Goal: Task Accomplishment & Management: Use online tool/utility

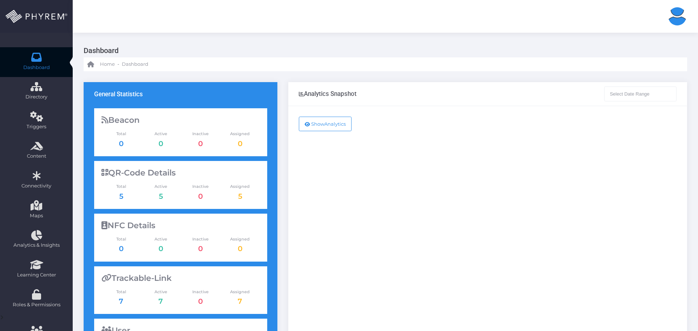
type input "[DATE] - [DATE]"
click at [330, 123] on button "Show Analytics" at bounding box center [325, 124] width 53 height 15
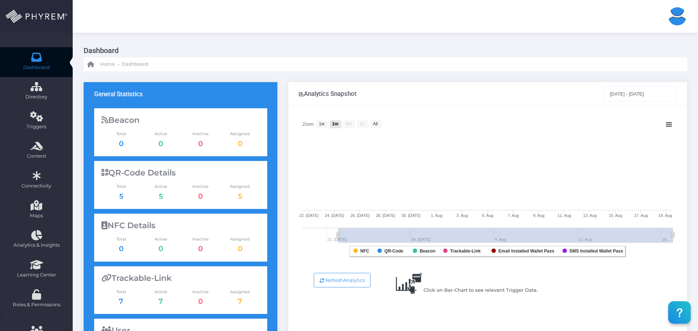
click at [338, 124] on text "1m" at bounding box center [335, 123] width 6 height 5
click at [374, 123] on text "All" at bounding box center [375, 123] width 5 height 5
click at [673, 92] on input "[DATE] - [DATE]" at bounding box center [640, 93] width 73 height 15
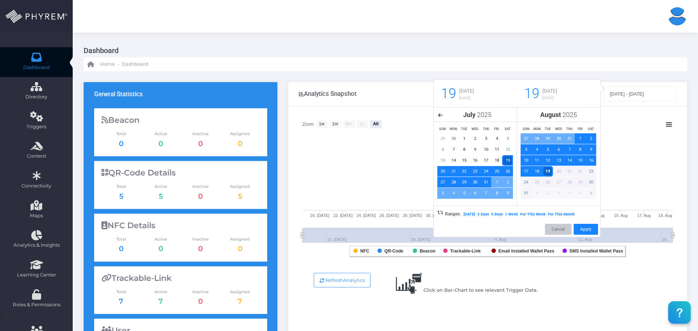
click at [419, 52] on h3 "Dashboard" at bounding box center [383, 51] width 598 height 14
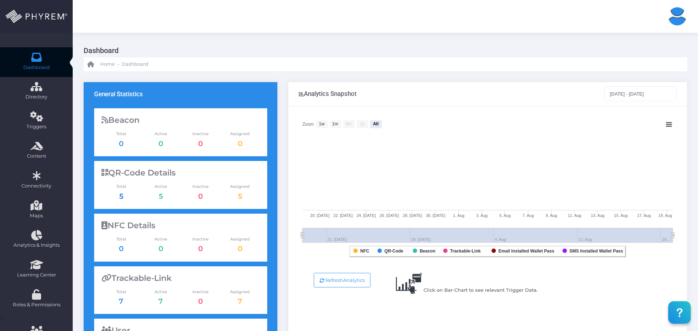
click at [122, 195] on link "5" at bounding box center [121, 196] width 4 height 9
click at [293, 36] on div "Dashboard Home - Dashboard" at bounding box center [385, 52] width 625 height 39
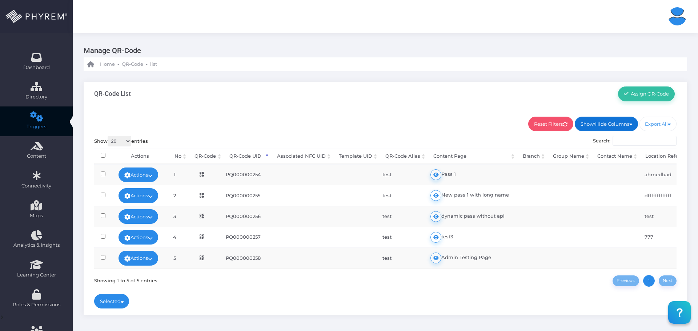
click at [613, 126] on link "Show/Hide Columns" at bounding box center [606, 124] width 63 height 15
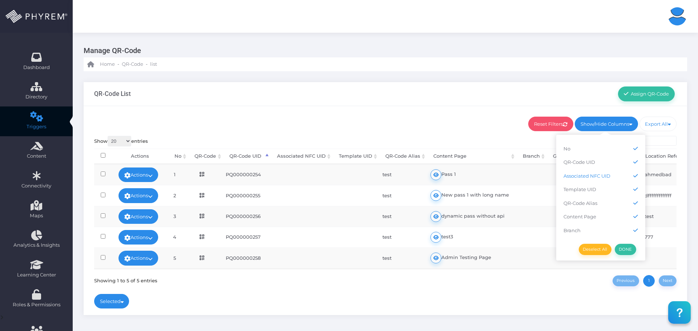
click at [633, 173] on icon at bounding box center [635, 175] width 5 height 5
click at [633, 189] on icon at bounding box center [635, 189] width 5 height 5
click at [621, 250] on link "DONE" at bounding box center [625, 249] width 21 height 11
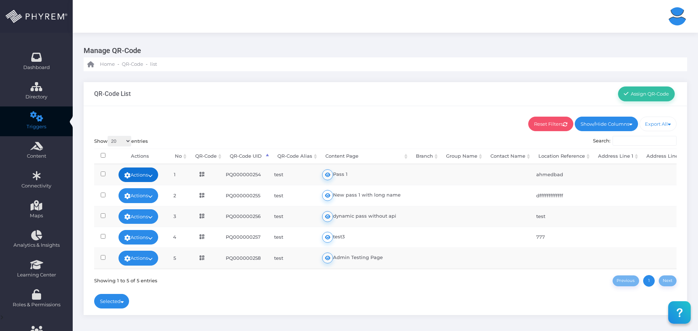
click at [153, 176] on icon at bounding box center [150, 176] width 5 height 0
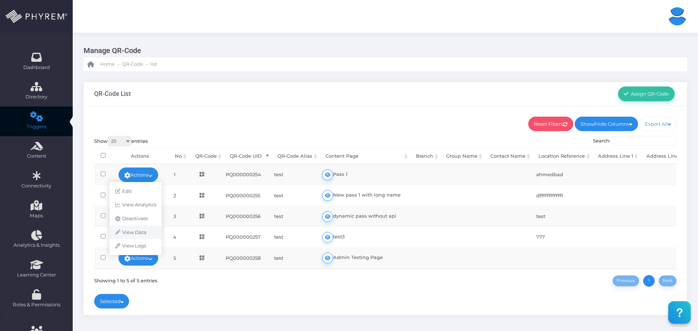
click at [138, 233] on link "View Data" at bounding box center [135, 233] width 52 height 14
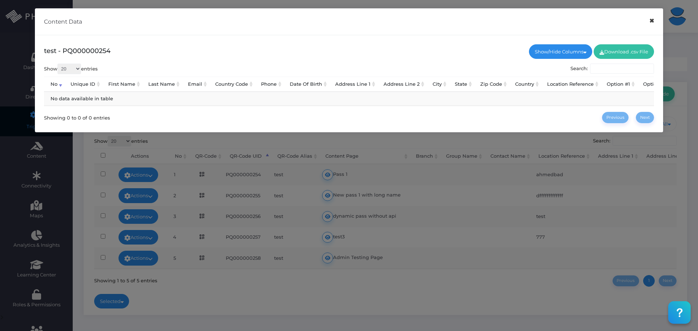
click at [653, 21] on button "×" at bounding box center [651, 21] width 14 height 16
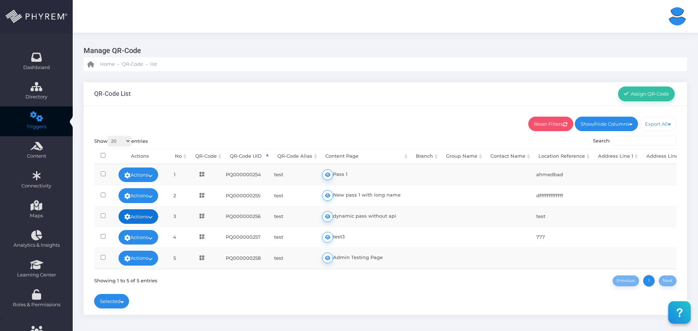
click at [153, 217] on icon at bounding box center [150, 217] width 5 height 0
click at [144, 212] on link "View Data" at bounding box center [135, 217] width 52 height 14
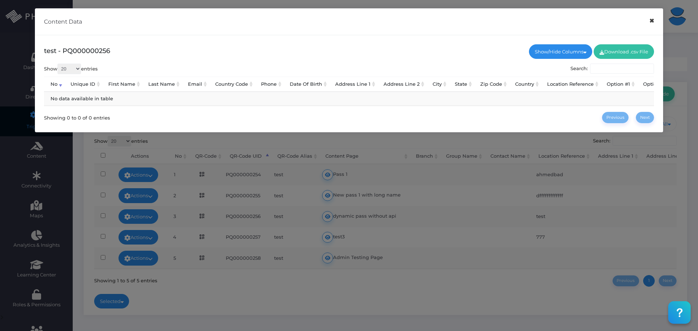
click at [652, 24] on button "×" at bounding box center [651, 21] width 14 height 16
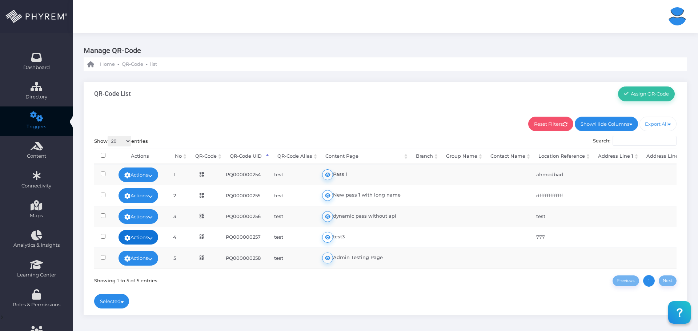
click at [152, 234] on link "Actions" at bounding box center [138, 237] width 40 height 15
click at [152, 229] on link "View Logs" at bounding box center [135, 230] width 52 height 14
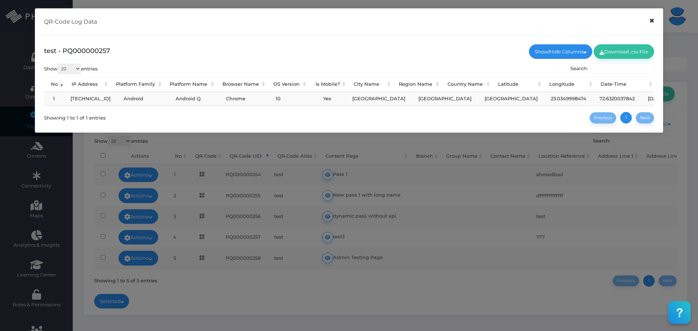
click at [651, 21] on button "×" at bounding box center [651, 21] width 14 height 16
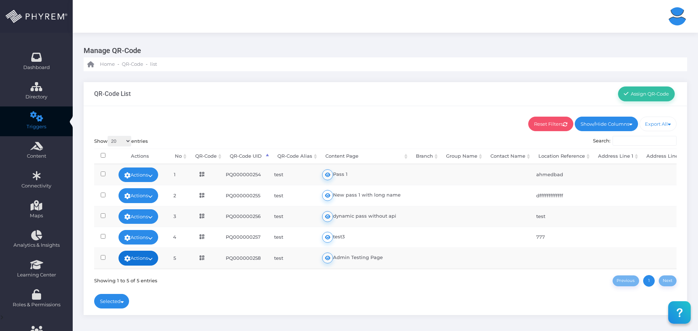
click at [153, 259] on icon at bounding box center [150, 259] width 5 height 0
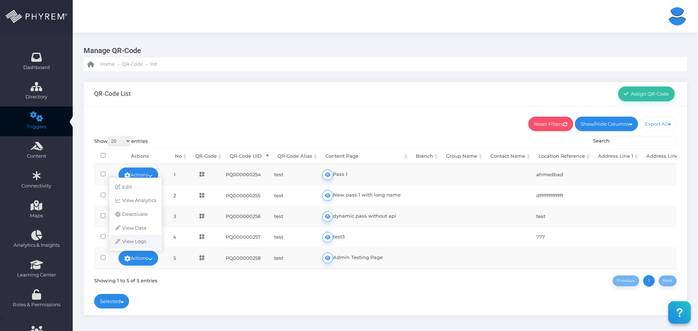
click at [142, 242] on link "View Logs" at bounding box center [135, 242] width 52 height 14
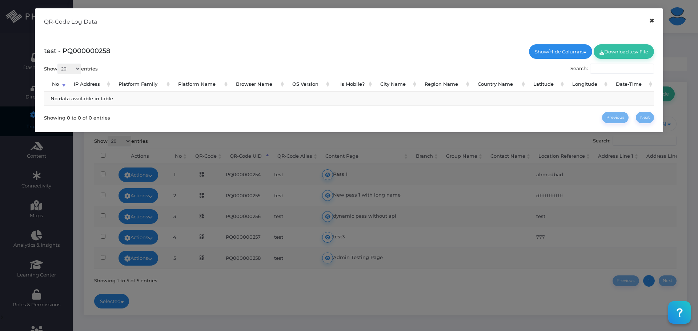
click at [652, 22] on button "×" at bounding box center [651, 21] width 14 height 16
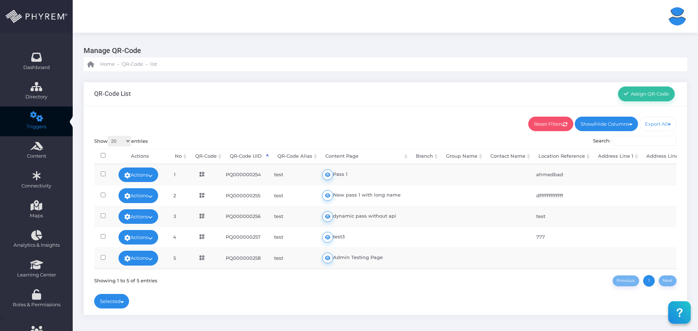
click at [158, 197] on link "Actions" at bounding box center [138, 195] width 40 height 15
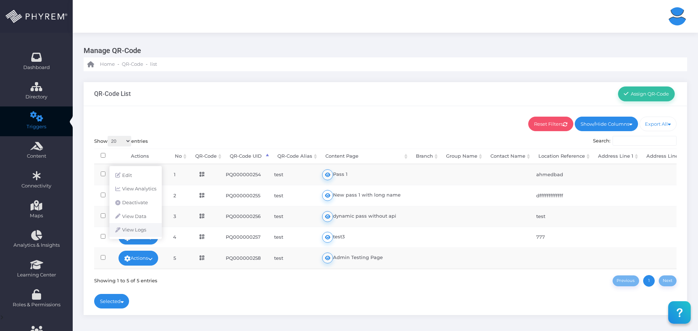
click at [146, 228] on link "View Logs" at bounding box center [135, 230] width 52 height 14
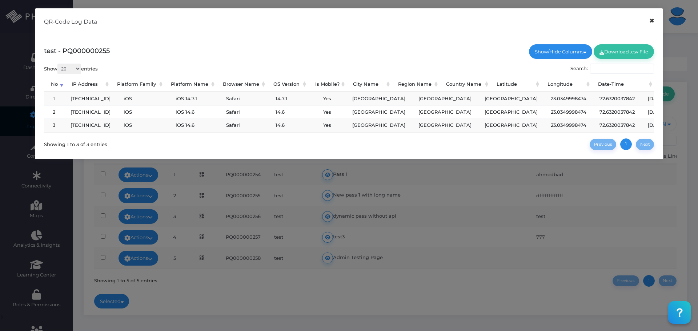
click at [652, 24] on button "×" at bounding box center [651, 21] width 14 height 16
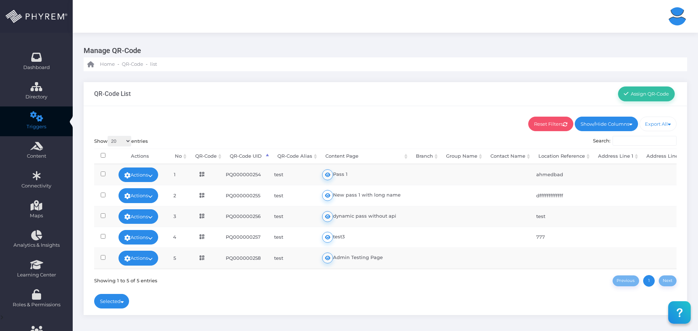
click at [418, 90] on div "QR-Code List Assign QR-Code" at bounding box center [385, 94] width 603 height 24
click at [152, 189] on link "Actions" at bounding box center [138, 195] width 40 height 15
click at [298, 121] on ul "Reset Filters Show/Hide Columns No Branch" at bounding box center [385, 124] width 583 height 15
click at [153, 196] on icon at bounding box center [150, 196] width 5 height 0
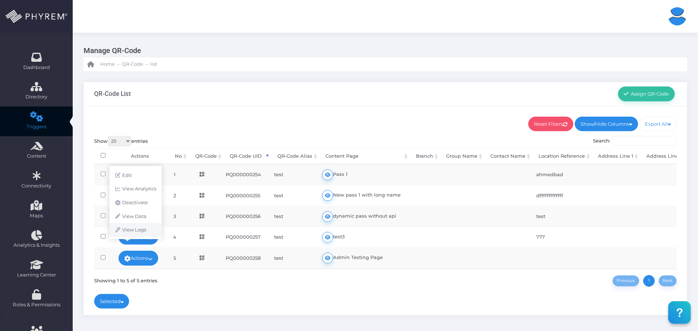
click at [146, 228] on link "View Logs" at bounding box center [135, 230] width 52 height 14
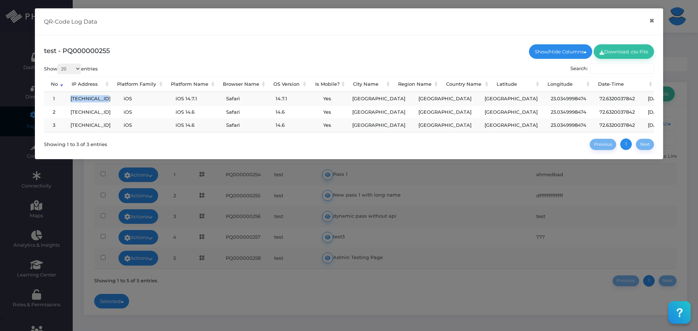
drag, startPoint x: 71, startPoint y: 99, endPoint x: 101, endPoint y: 99, distance: 29.4
click at [101, 99] on td "103.238.104.1" at bounding box center [90, 98] width 53 height 13
drag, startPoint x: 115, startPoint y: 100, endPoint x: 129, endPoint y: 100, distance: 13.8
click at [129, 100] on td "iOS" at bounding box center [143, 98] width 52 height 13
click at [653, 21] on button "×" at bounding box center [651, 21] width 14 height 16
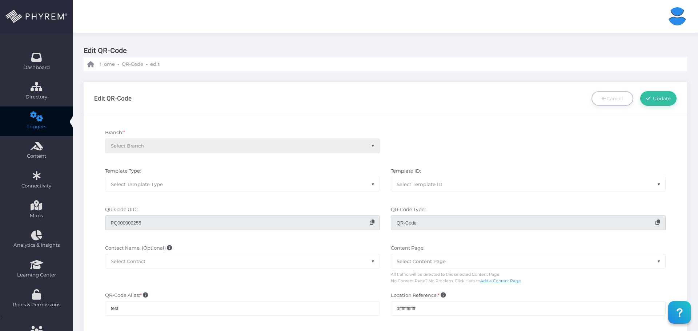
click at [482, 138] on div "Branch: * Select Branch" at bounding box center [385, 144] width 593 height 39
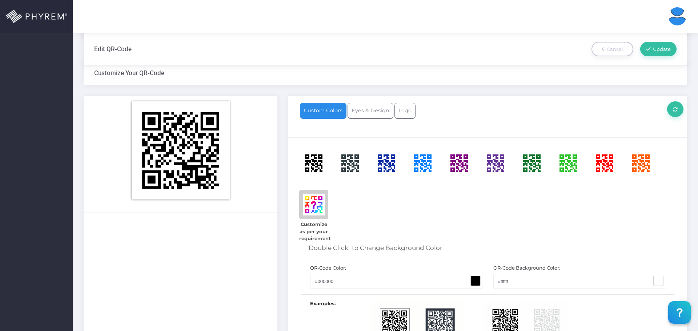
scroll to position [363, 0]
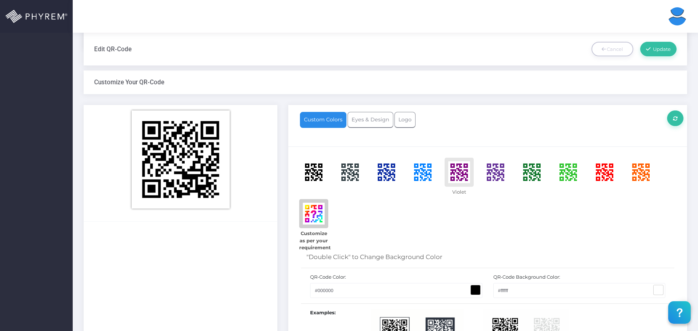
click at [463, 180] on span at bounding box center [459, 172] width 22 height 22
type input "#810380"
type input "#ffffff"
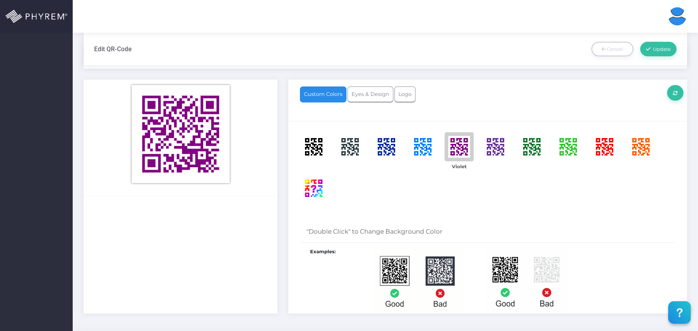
scroll to position [400, 0]
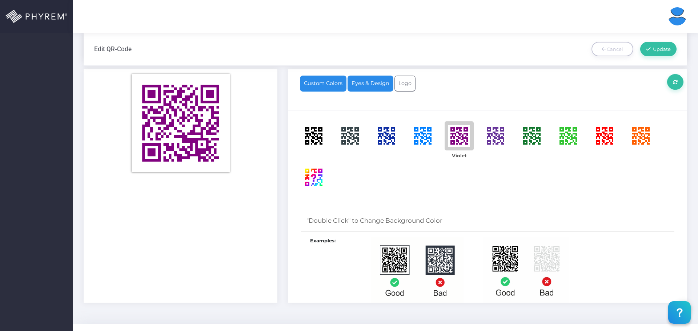
click at [365, 84] on link "Eyes & Design" at bounding box center [370, 84] width 46 height 16
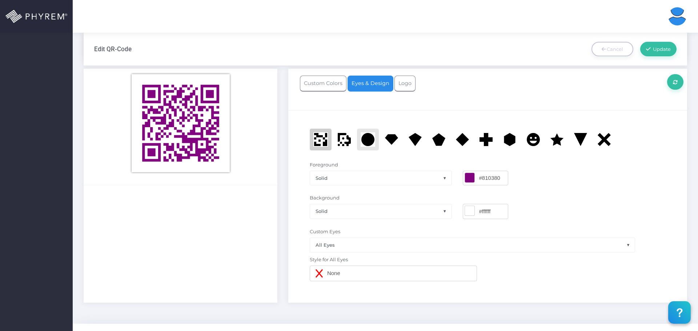
click at [370, 142] on img at bounding box center [368, 139] width 15 height 15
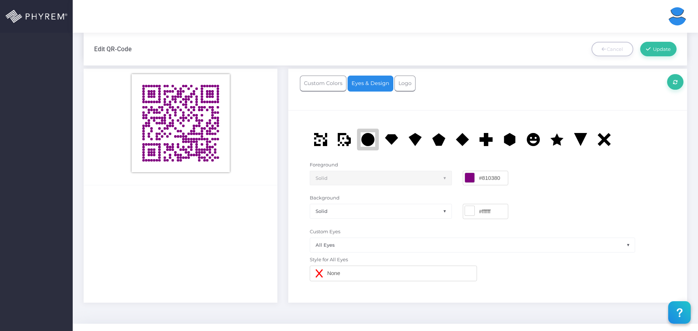
scroll to position [414, 0]
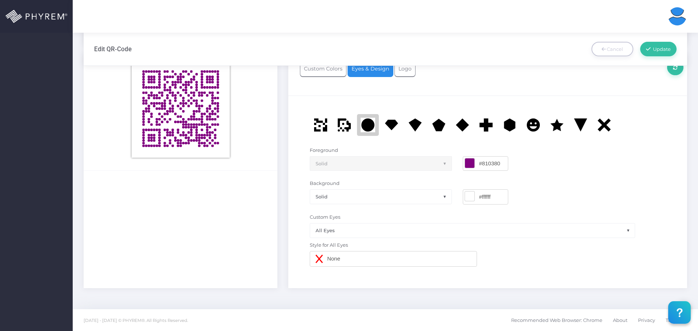
click at [404, 234] on span "All Eyes" at bounding box center [472, 231] width 325 height 14
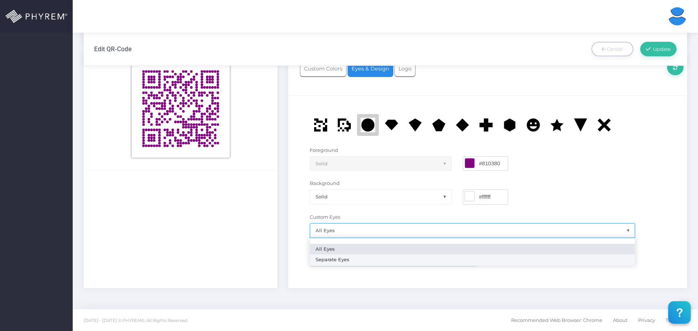
select select "2"
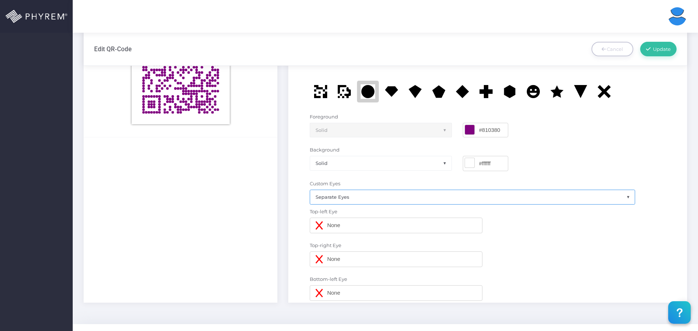
scroll to position [426, 0]
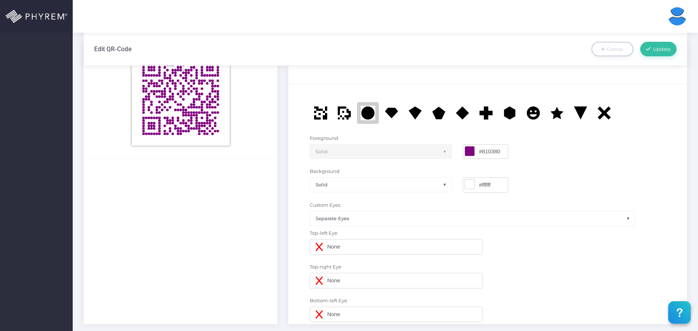
click at [338, 253] on div "None" at bounding box center [396, 247] width 173 height 16
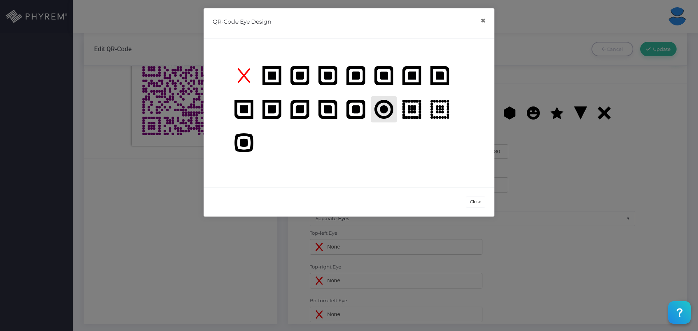
click at [386, 106] on span at bounding box center [384, 109] width 26 height 26
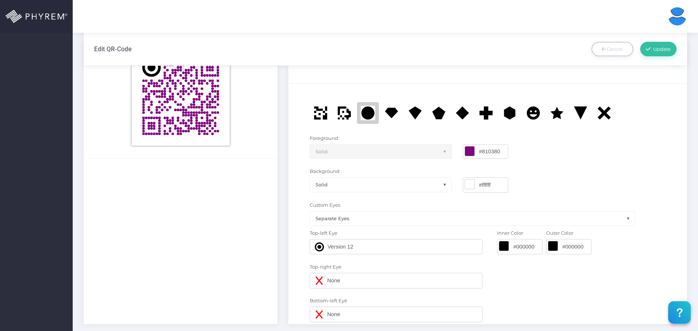
scroll to position [463, 0]
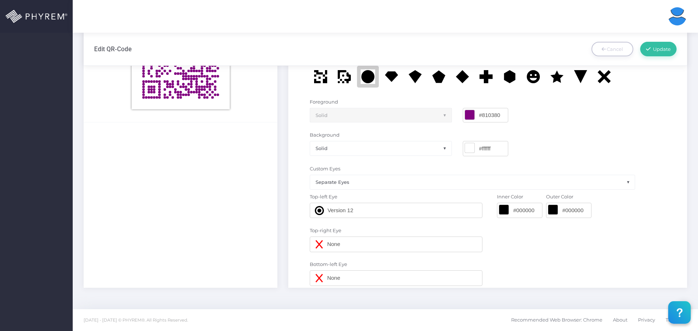
click at [507, 206] on span at bounding box center [503, 209] width 9 height 9
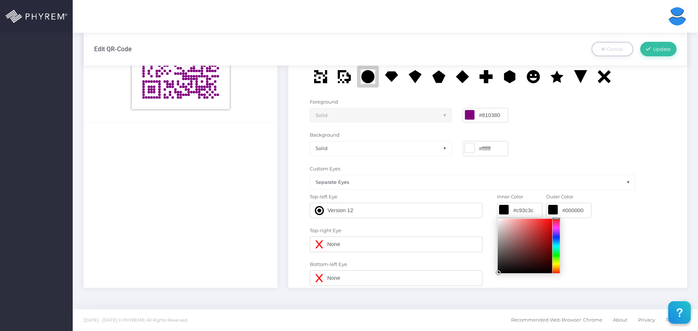
type input "#cc3939"
drag, startPoint x: 521, startPoint y: 231, endPoint x: 537, endPoint y: 229, distance: 16.1
click at [537, 229] on div at bounding box center [525, 246] width 55 height 55
click at [559, 212] on input "#000000" at bounding box center [568, 210] width 45 height 15
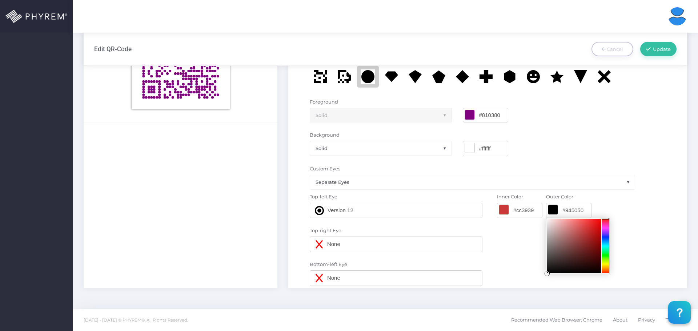
type input "#8a4c4c"
click at [571, 244] on div at bounding box center [574, 246] width 55 height 55
click at [568, 146] on div "#ffffff #000000" at bounding box center [564, 148] width 214 height 15
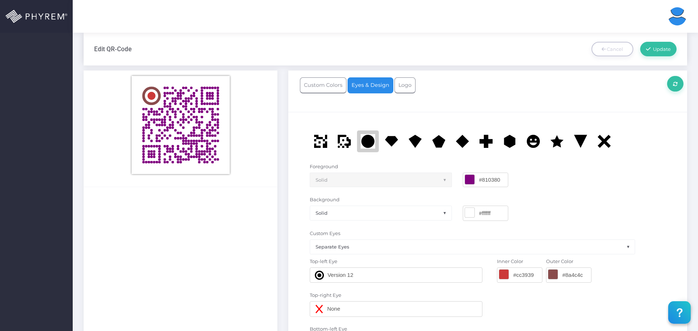
scroll to position [354, 0]
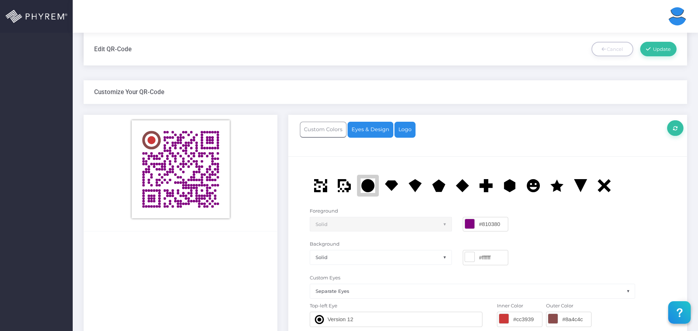
click at [403, 130] on link "Logo" at bounding box center [404, 130] width 21 height 16
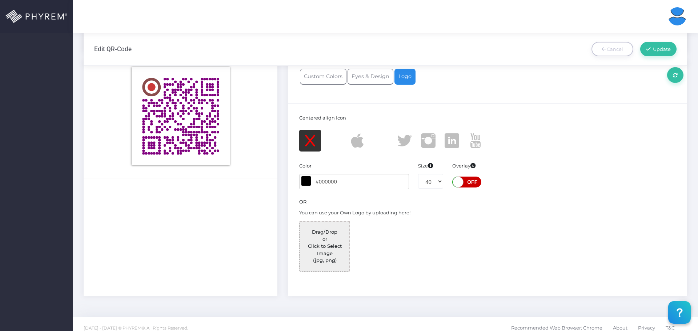
scroll to position [414, 0]
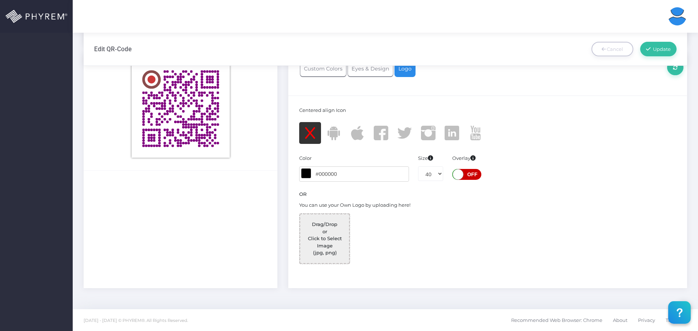
click at [332, 134] on span at bounding box center [333, 133] width 15 height 15
click at [310, 173] on span at bounding box center [305, 173] width 9 height 9
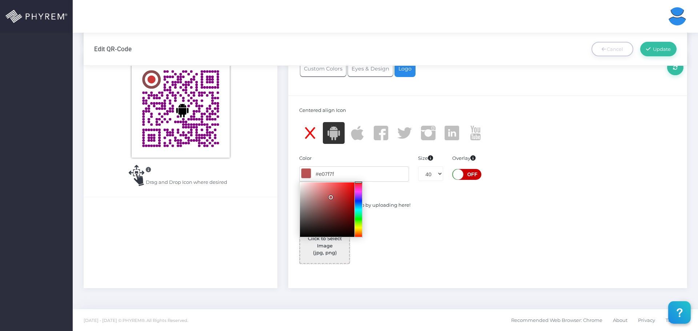
drag, startPoint x: 330, startPoint y: 197, endPoint x: 324, endPoint y: 188, distance: 11.0
click at [324, 188] on div at bounding box center [327, 209] width 55 height 55
type input "#e67e7e"
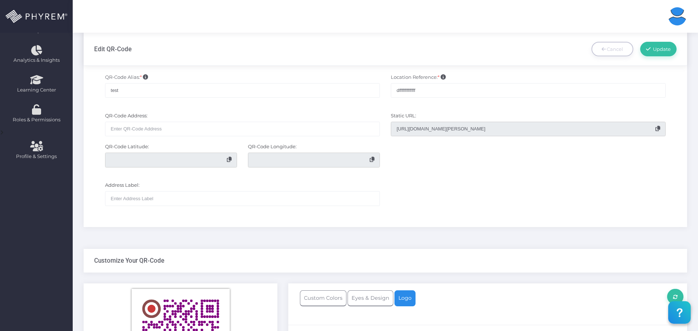
scroll to position [160, 0]
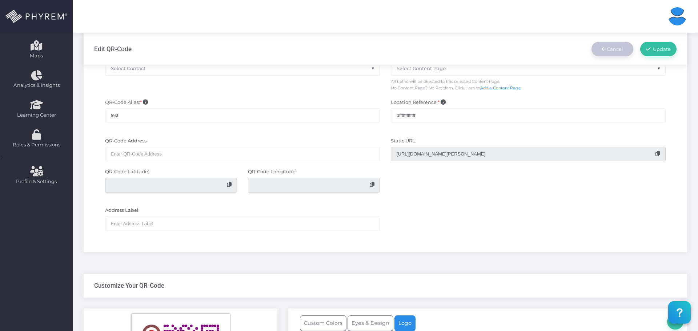
click at [612, 47] on span "Cancel" at bounding box center [615, 49] width 16 height 6
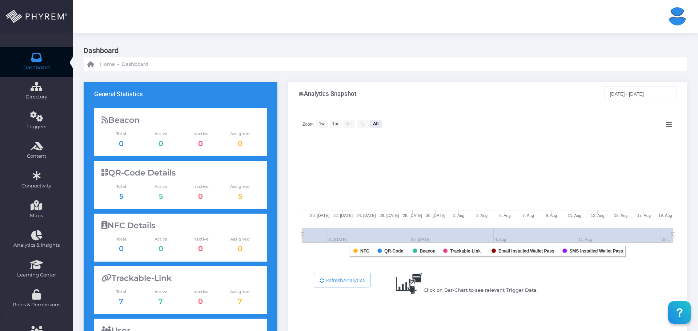
click at [384, 47] on h3 "Dashboard" at bounding box center [383, 51] width 598 height 14
